Goal: Obtain resource: Download file/media

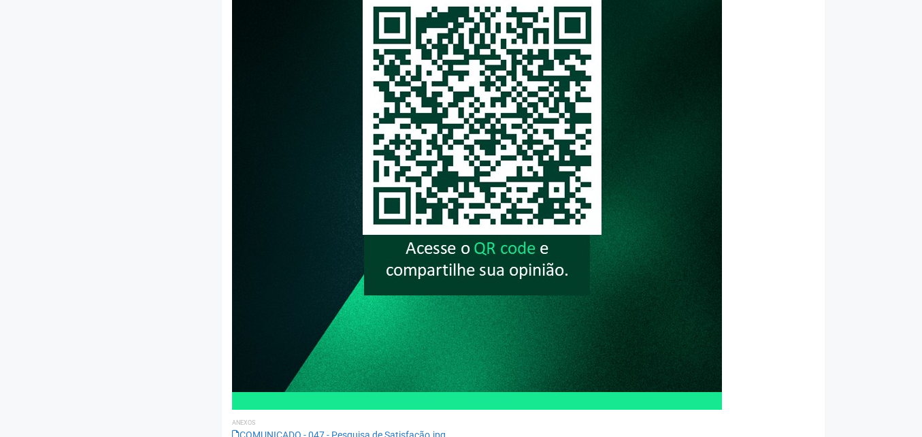
scroll to position [485, 0]
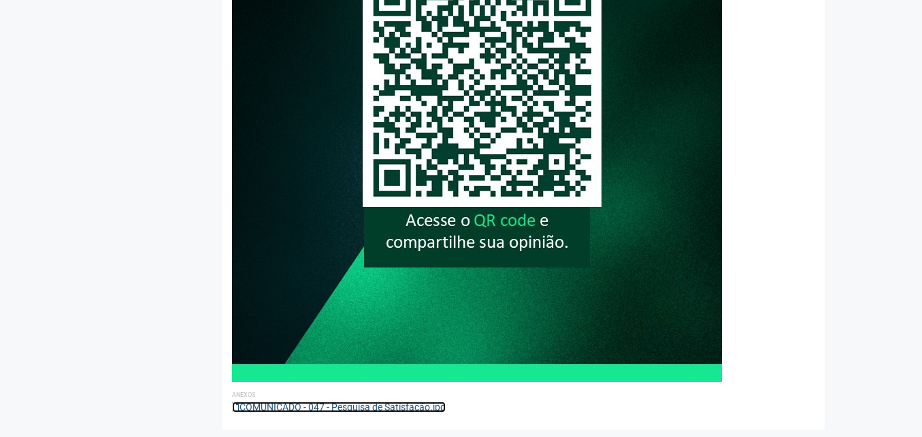
click at [378, 406] on link "COMUNICADO - 047 - Pesquisa de Satisfação.jpg" at bounding box center [339, 407] width 214 height 11
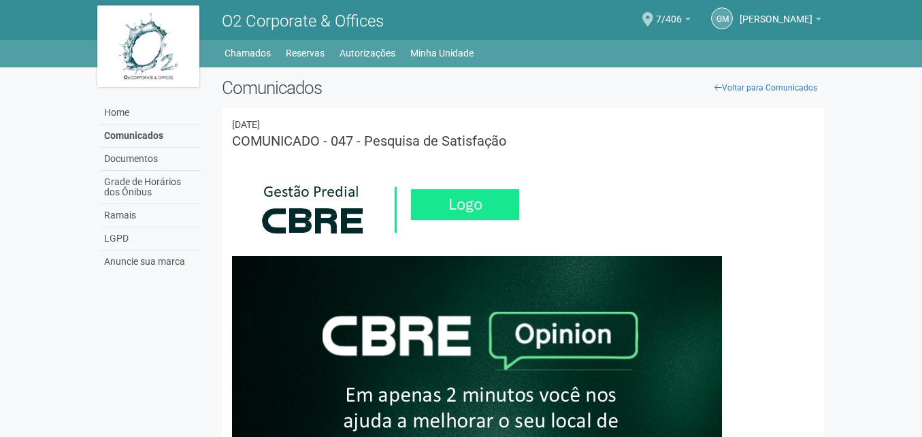
scroll to position [0, 0]
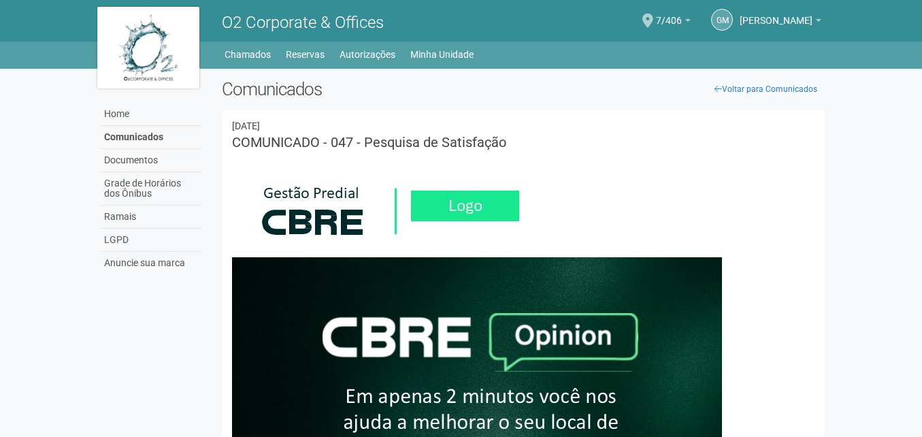
click at [842, 202] on body "Aguarde... O2 Corporate & Offices GM Guilherme Martins Guilherme Martins guilhe…" at bounding box center [461, 218] width 922 height 437
click at [135, 110] on link "Home" at bounding box center [151, 114] width 101 height 23
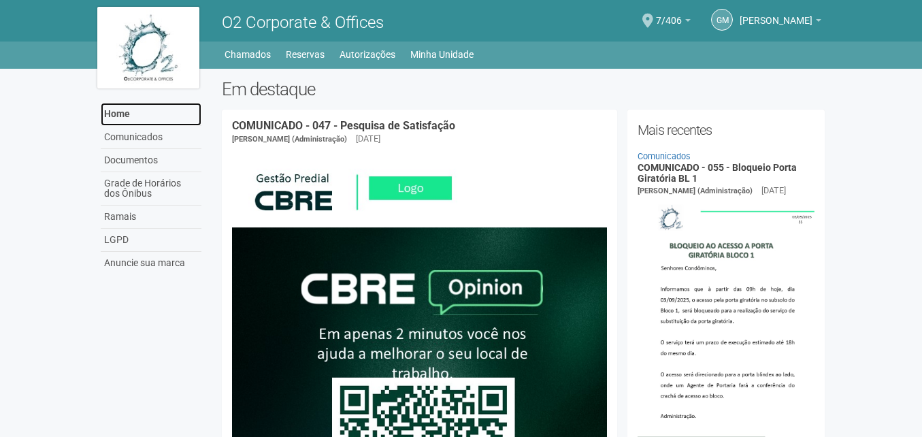
click at [125, 114] on link "Home" at bounding box center [151, 114] width 101 height 23
click at [135, 133] on link "Comunicados" at bounding box center [151, 137] width 101 height 23
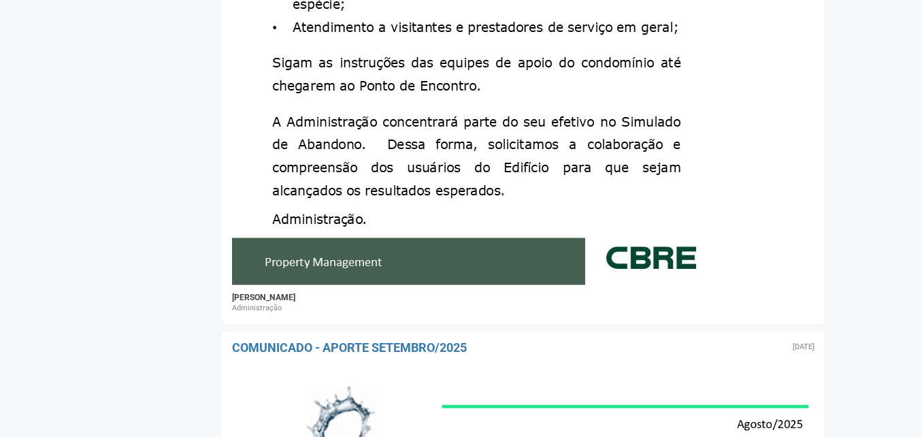
scroll to position [4289, 0]
